Goal: Transaction & Acquisition: Purchase product/service

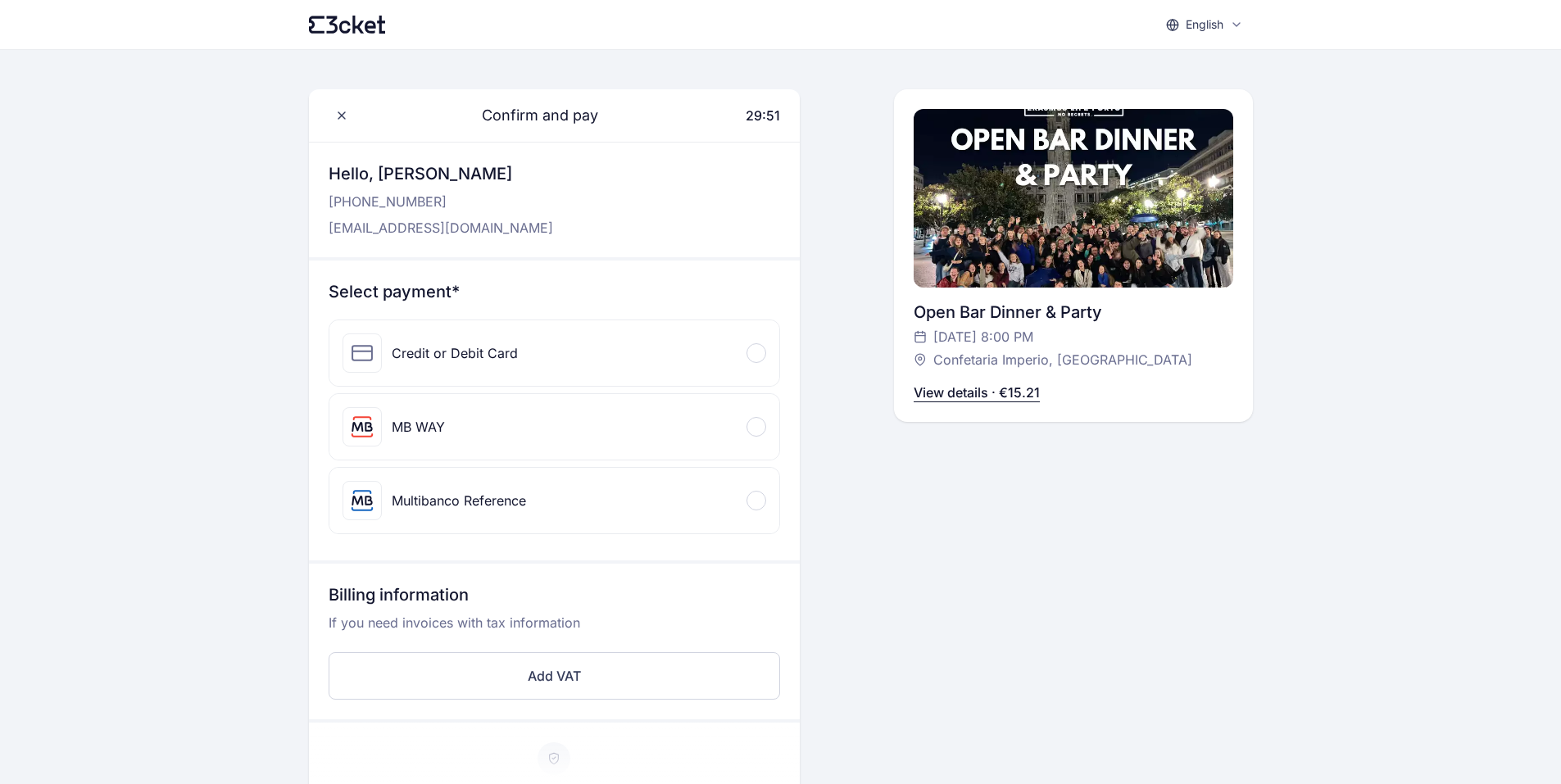
click at [763, 351] on div at bounding box center [756, 353] width 20 height 20
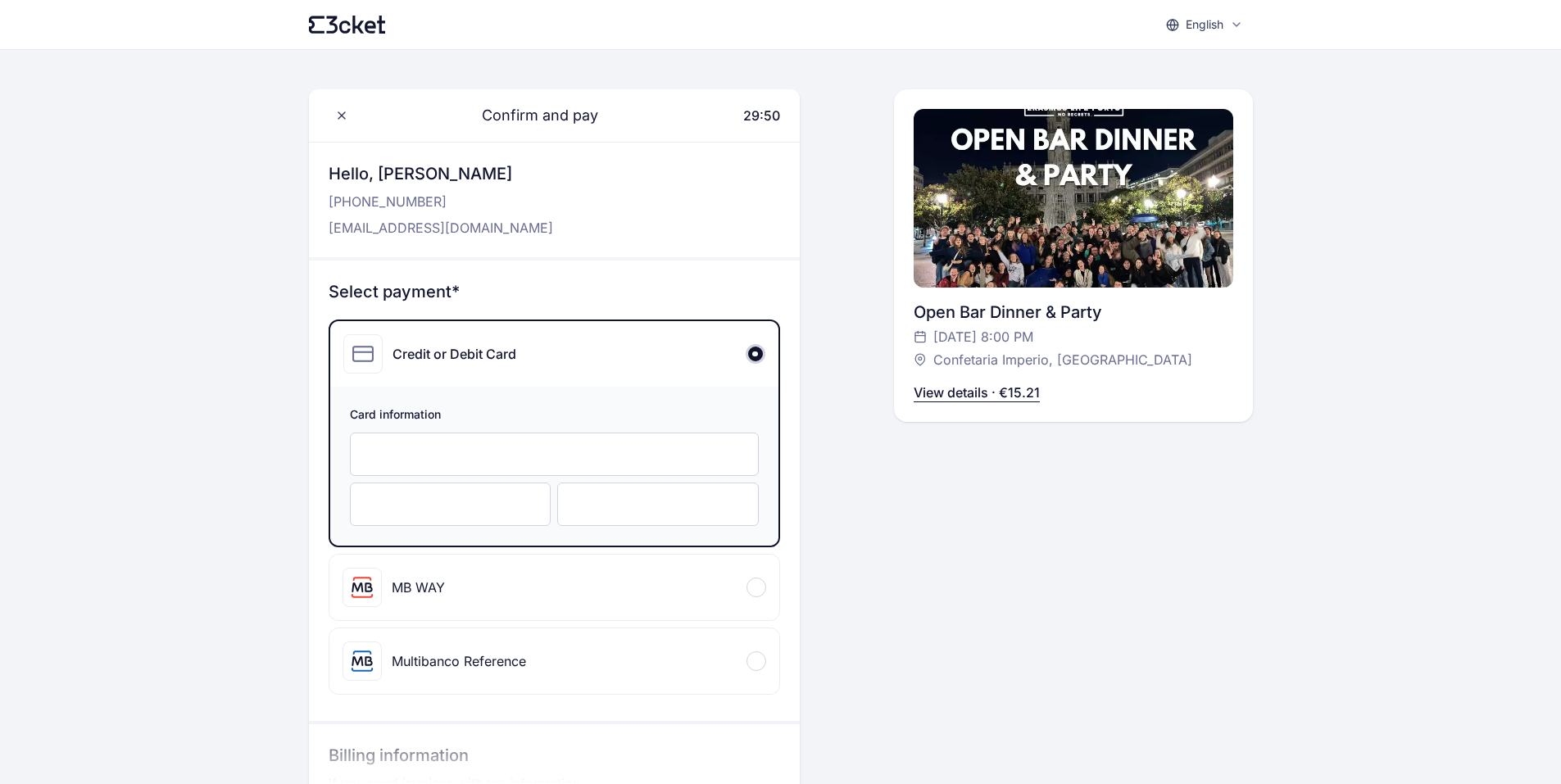
click at [466, 443] on div at bounding box center [554, 454] width 409 height 43
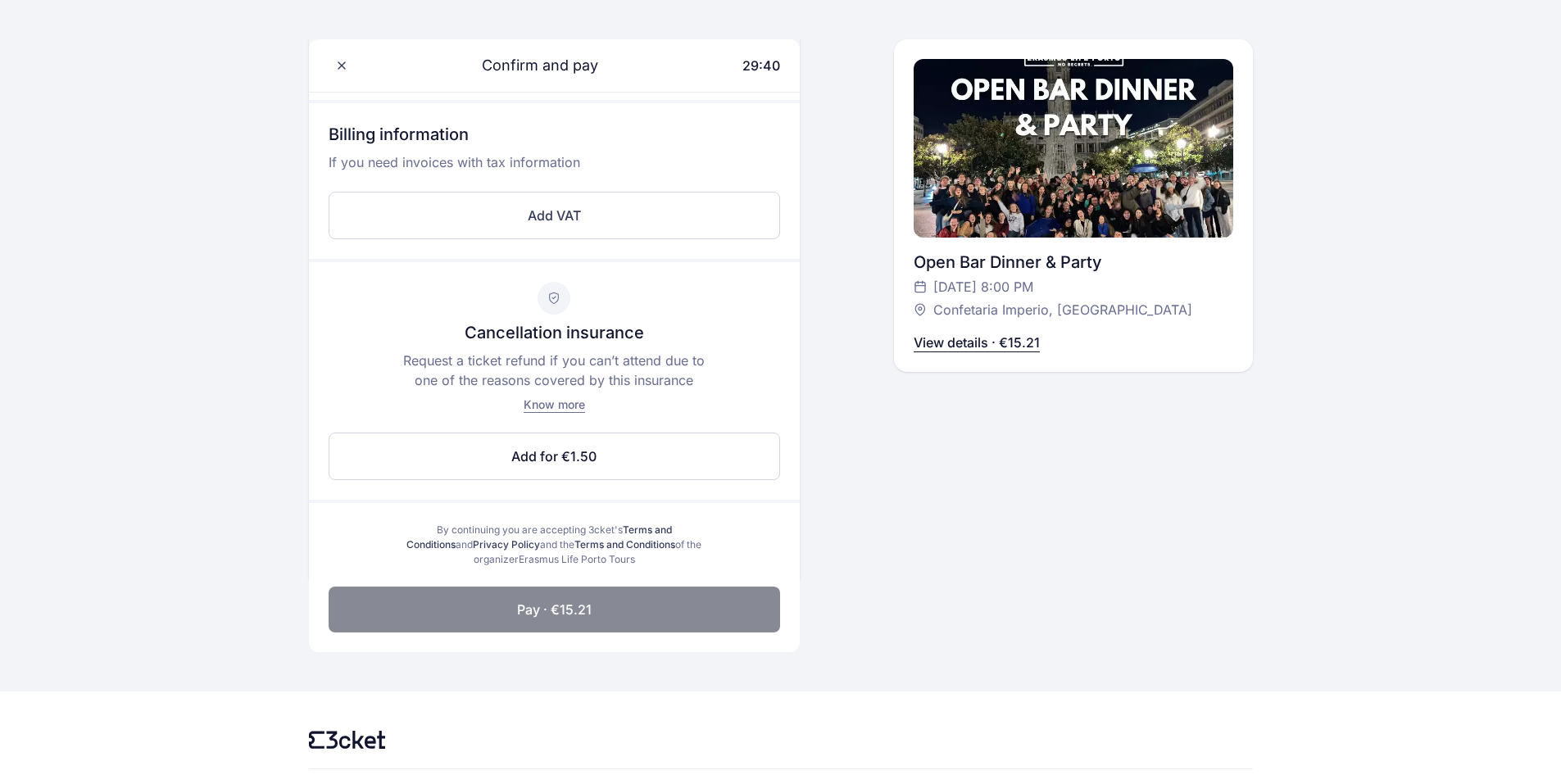
scroll to position [623, 0]
click at [567, 612] on span "Pay · €15.21" at bounding box center [554, 607] width 75 height 20
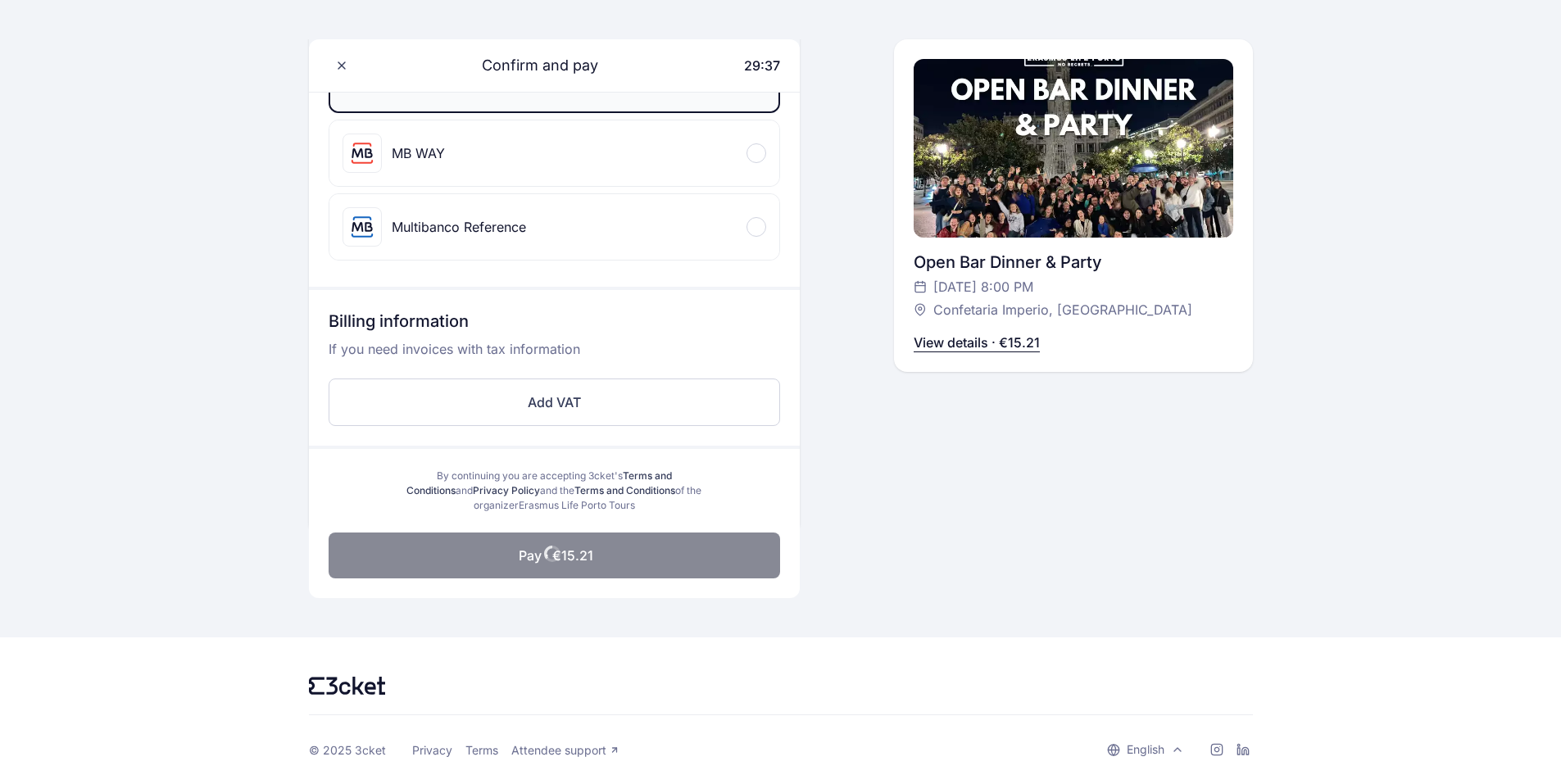
scroll to position [434, 0]
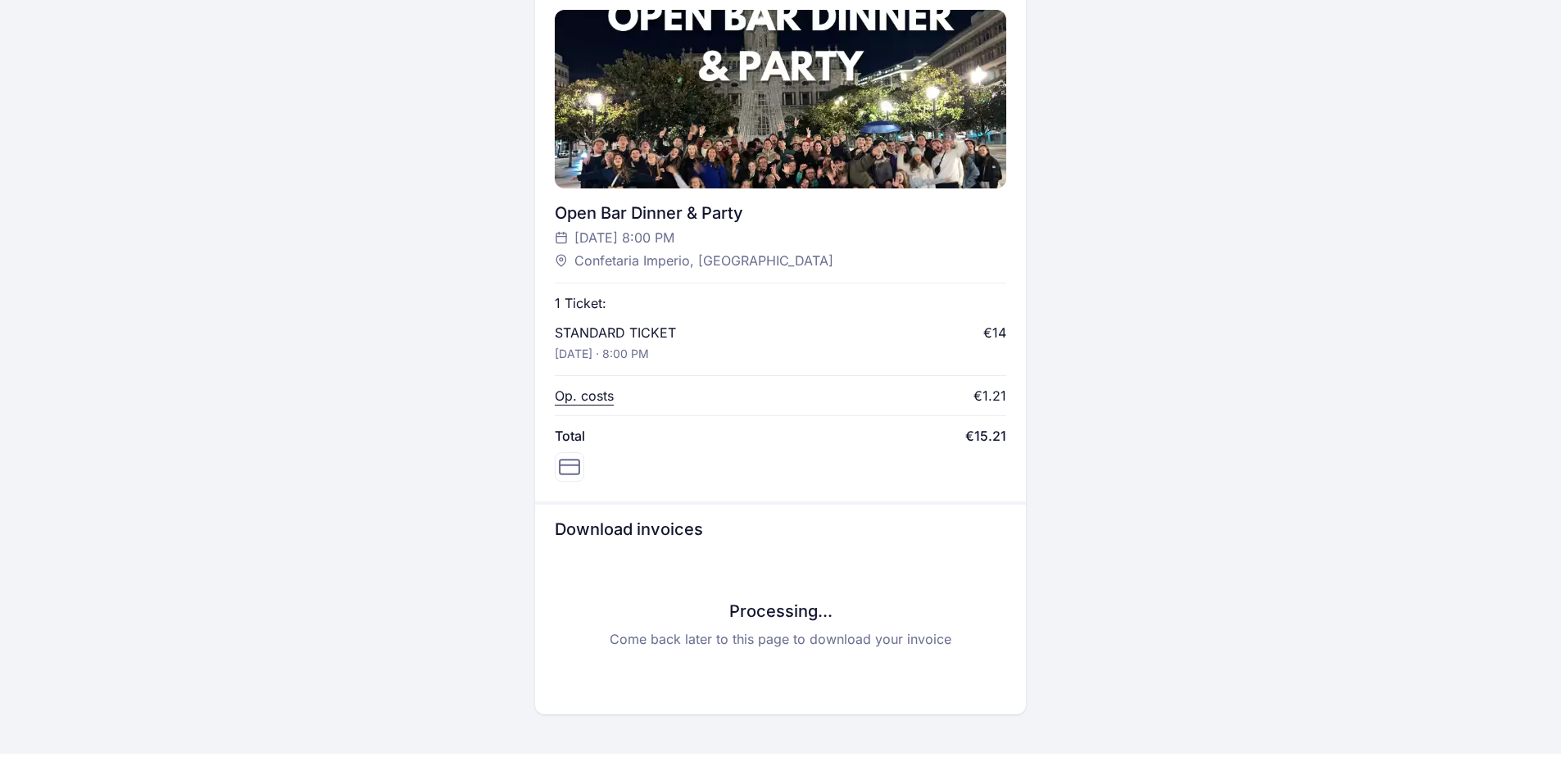
scroll to position [489, 0]
